Goal: Information Seeking & Learning: Learn about a topic

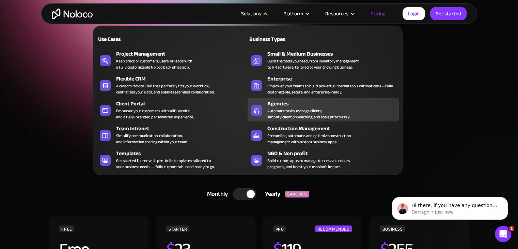
scroll to position [10, 0]
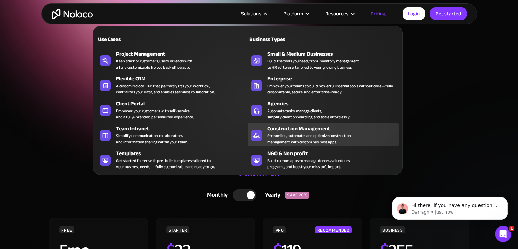
click at [311, 127] on div "Construction Management" at bounding box center [334, 128] width 135 height 8
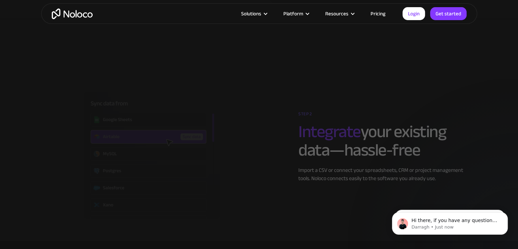
scroll to position [1127, 0]
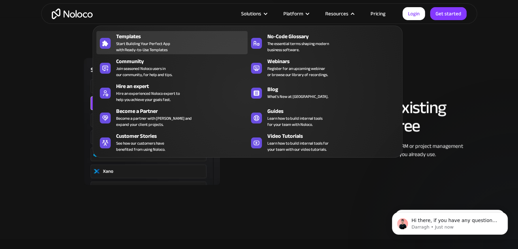
click at [167, 46] on span "Start Building Your Perfect App with Ready-to-Use Templates" at bounding box center [143, 47] width 54 height 12
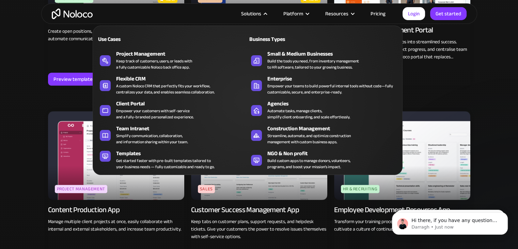
scroll to position [552, 0]
